Goal: Transaction & Acquisition: Purchase product/service

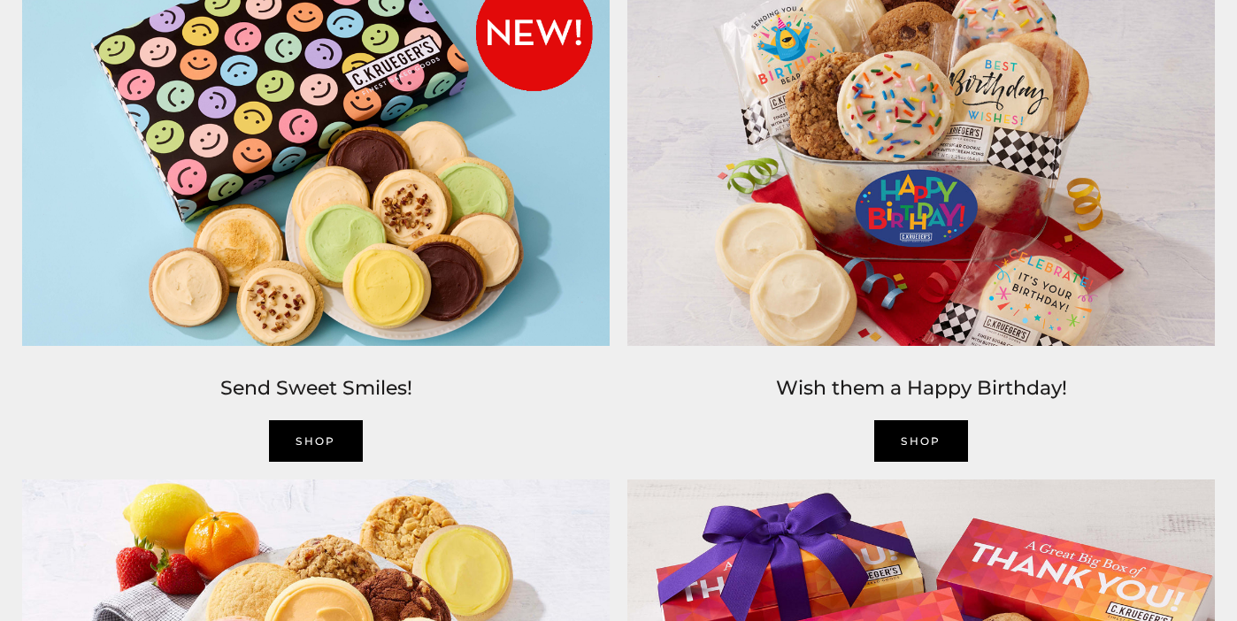
scroll to position [1891, 0]
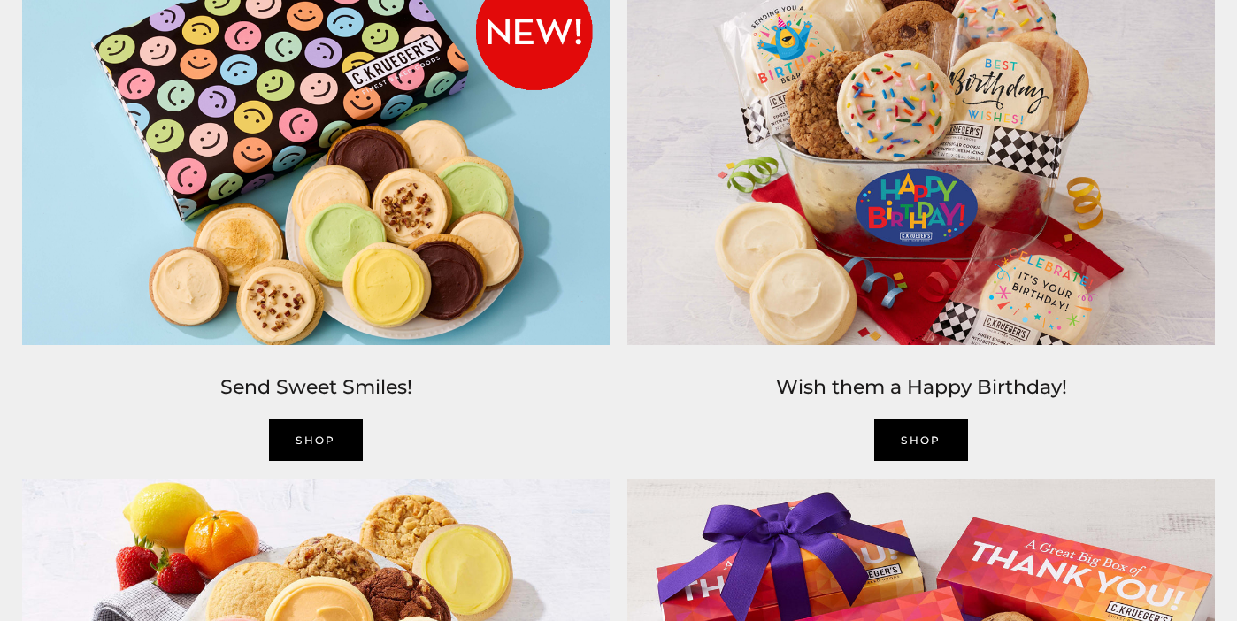
click at [305, 442] on link "SHOP" at bounding box center [316, 440] width 94 height 42
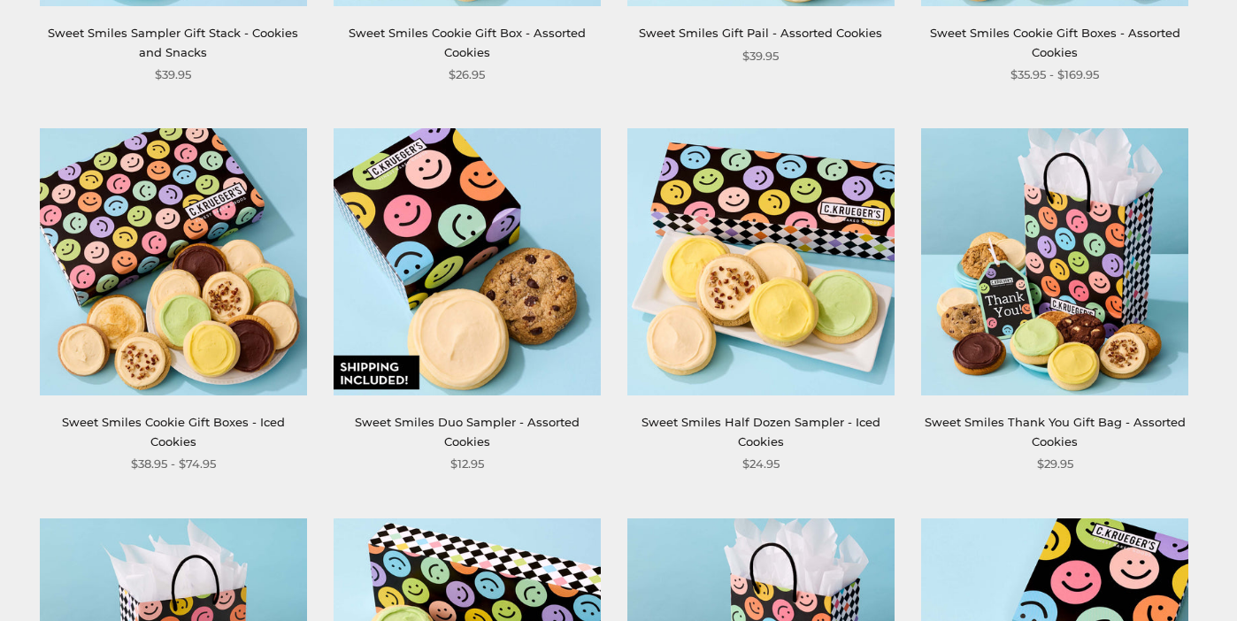
scroll to position [1046, 0]
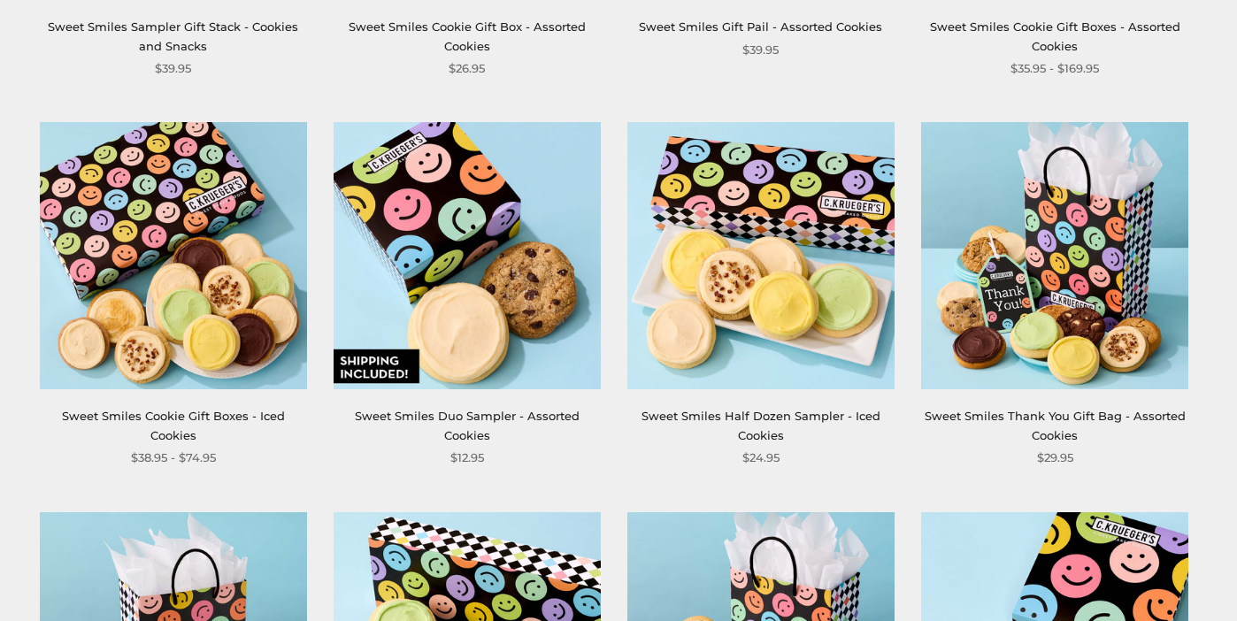
click at [172, 363] on img at bounding box center [173, 255] width 267 height 267
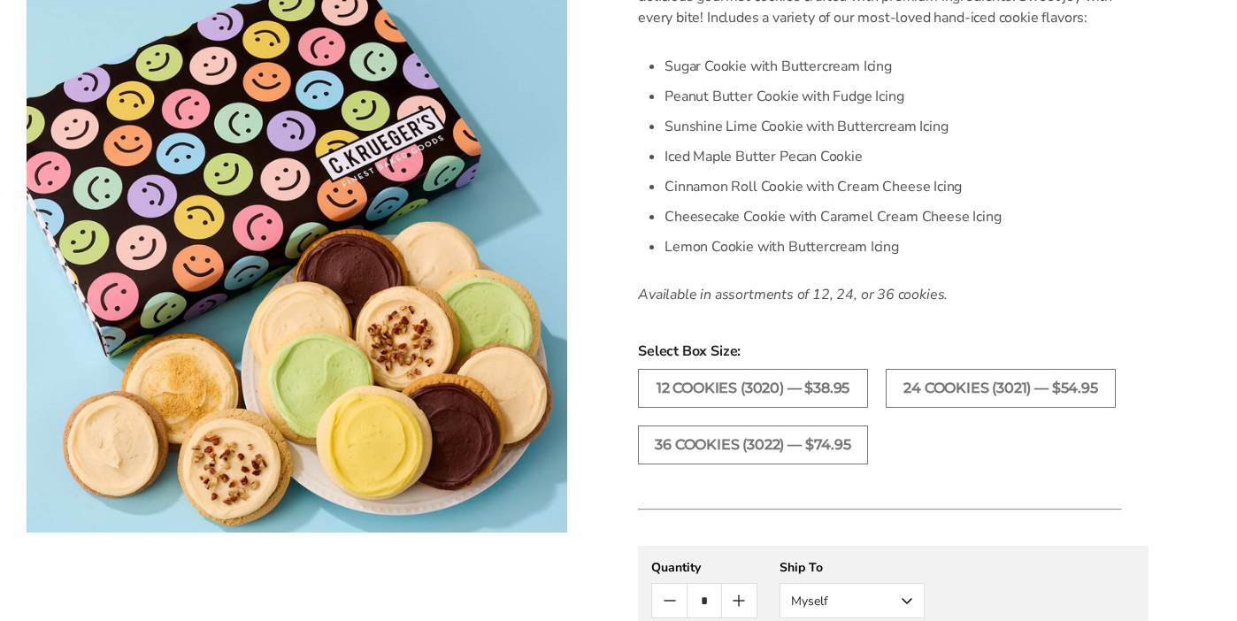
scroll to position [557, 0]
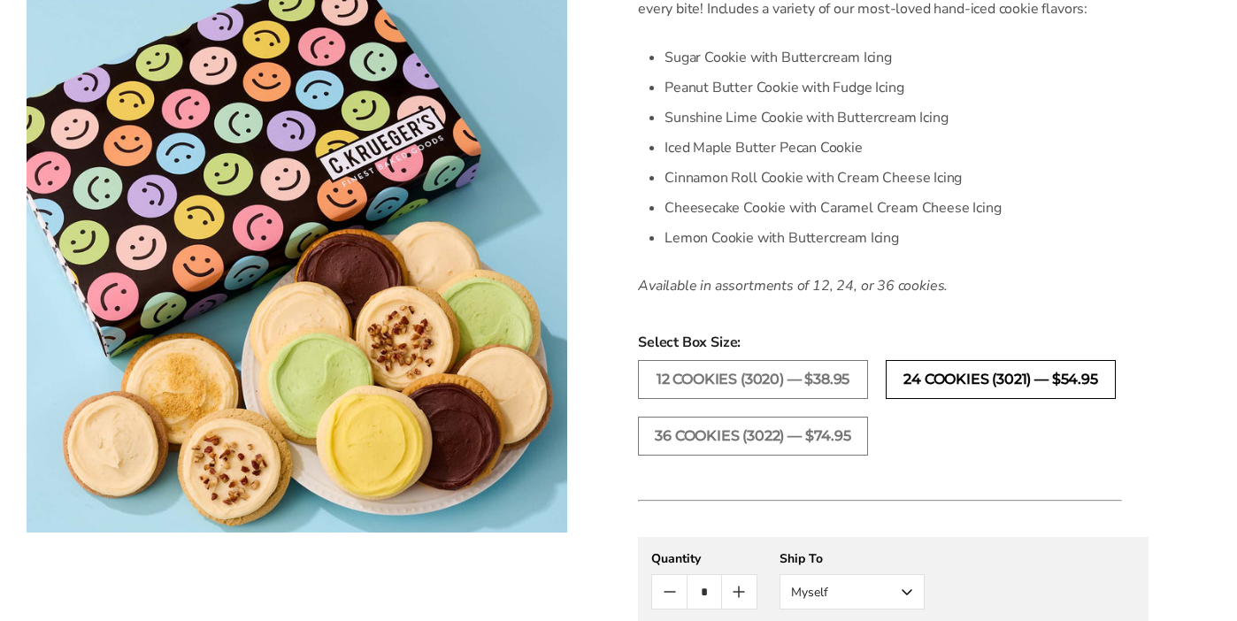
click at [949, 382] on label "24 Cookies (3021) — $54.95" at bounding box center [1001, 379] width 230 height 39
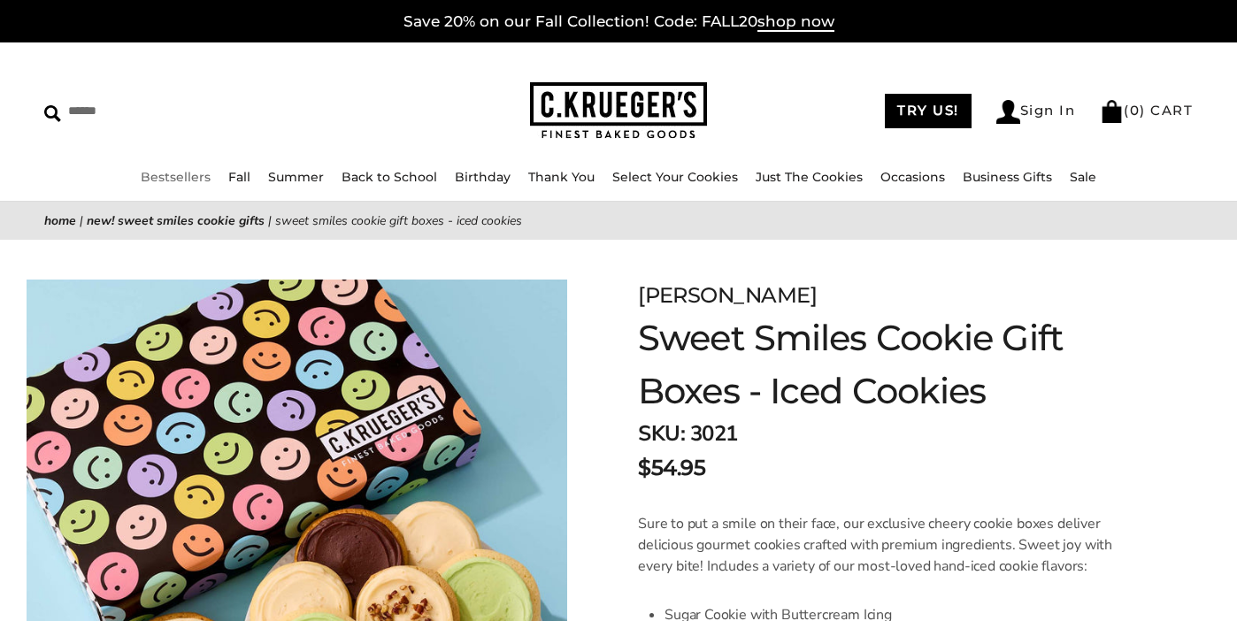
click at [196, 175] on link "Bestsellers" at bounding box center [176, 177] width 70 height 16
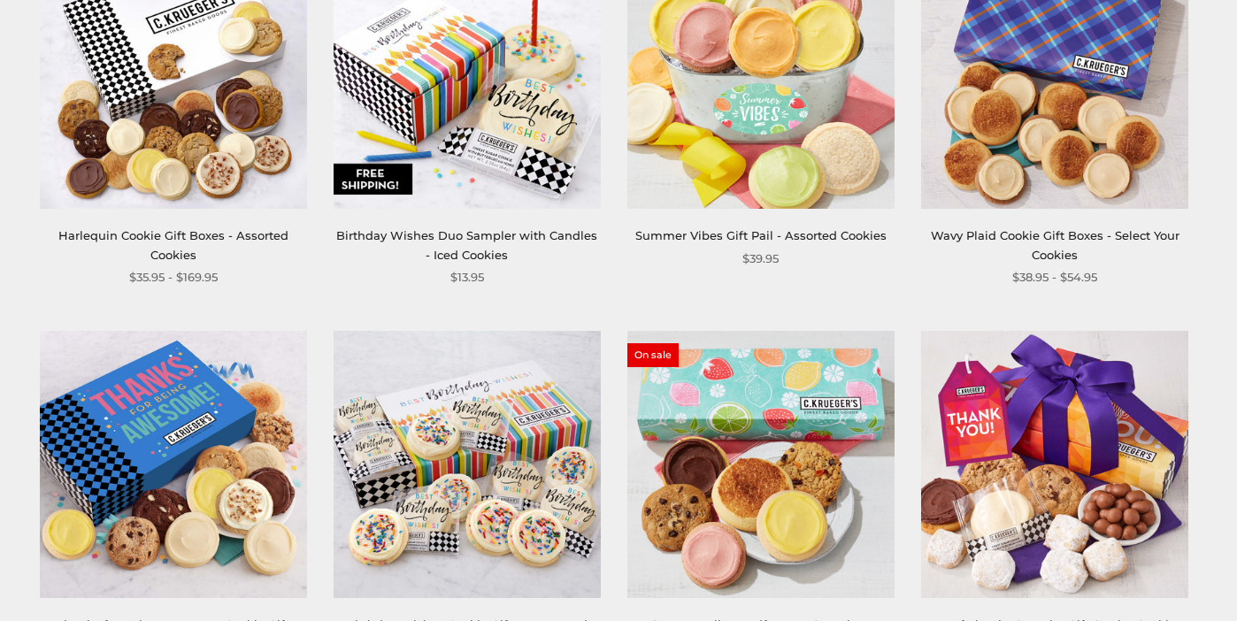
scroll to position [1548, 0]
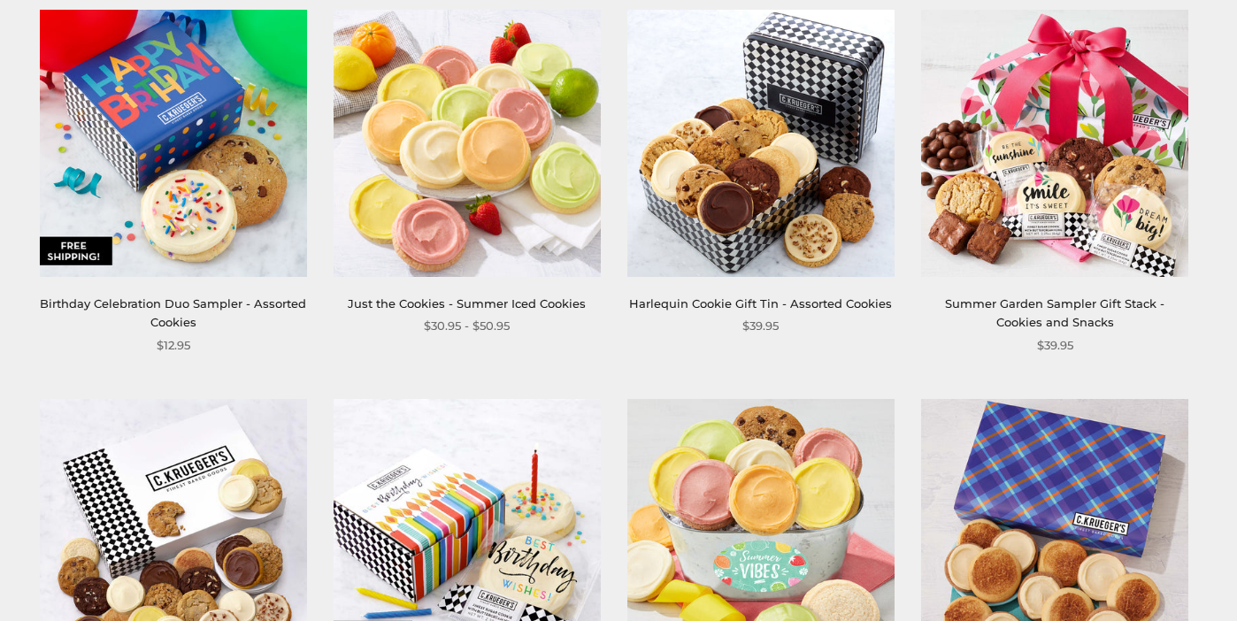
click at [488, 273] on img at bounding box center [467, 143] width 267 height 267
